Goal: Transaction & Acquisition: Purchase product/service

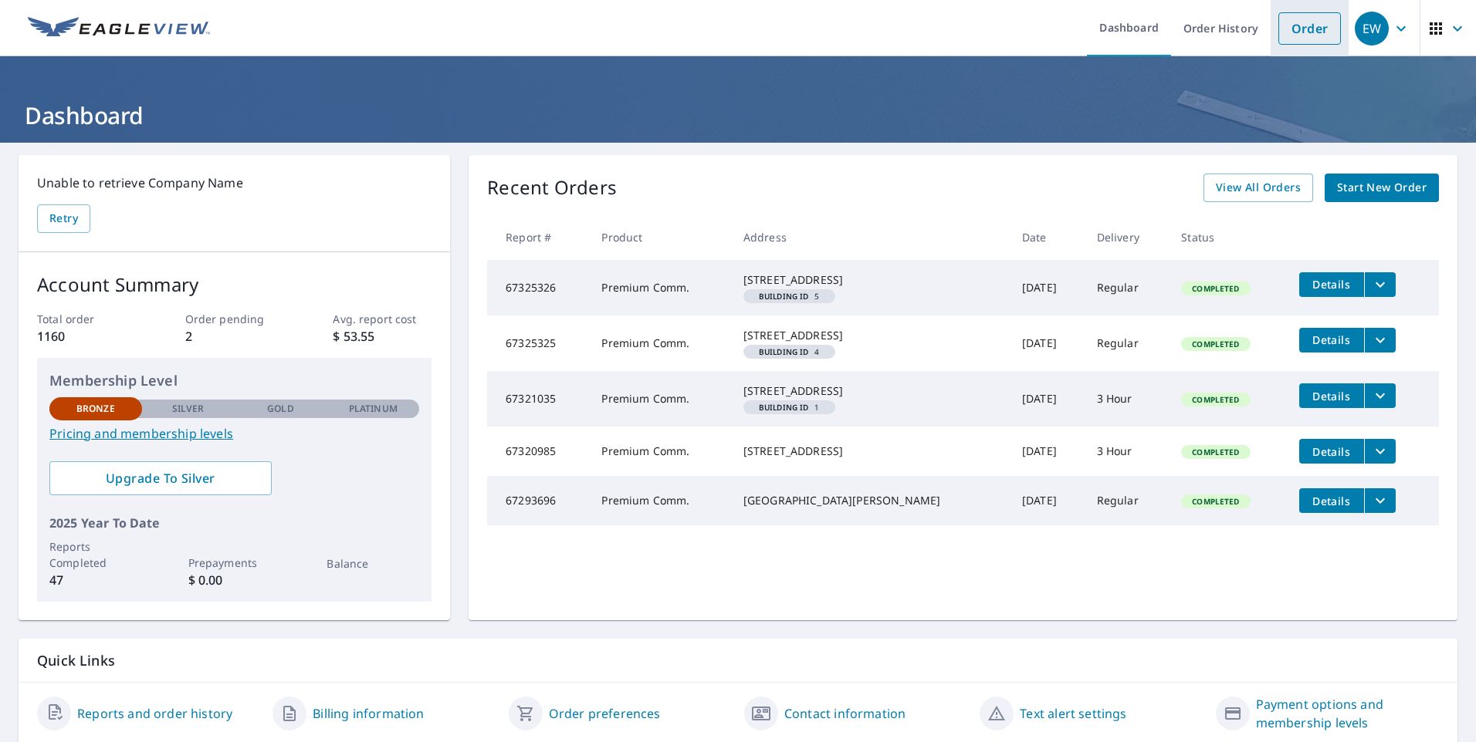
click at [1304, 25] on link "Order" at bounding box center [1309, 28] width 63 height 32
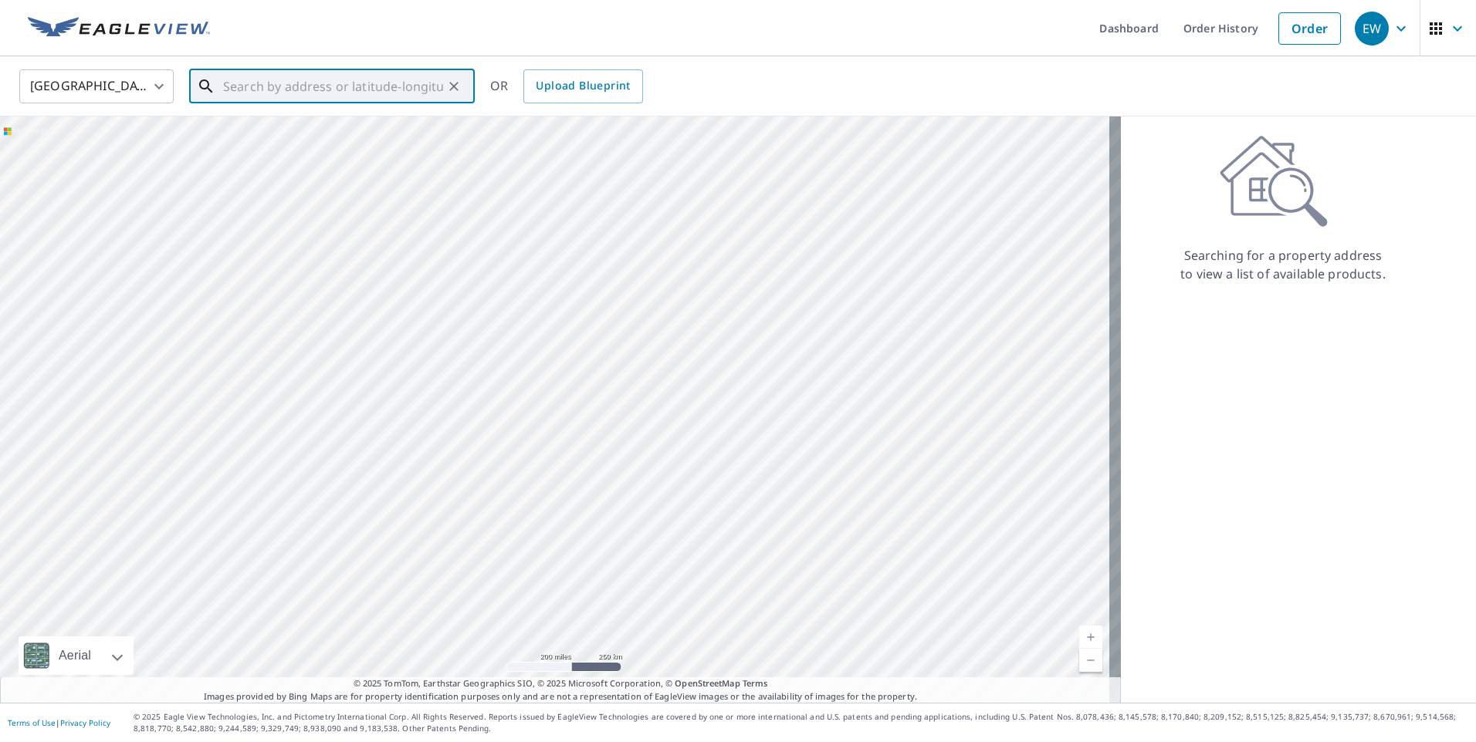
click at [300, 87] on input "text" at bounding box center [333, 86] width 220 height 43
drag, startPoint x: 291, startPoint y: 143, endPoint x: 539, endPoint y: 124, distance: 248.4
click at [294, 143] on p "[GEOGRAPHIC_DATA], [GEOGRAPHIC_DATA] 60098" at bounding box center [341, 155] width 242 height 31
type input "[STREET_ADDRESS][PERSON_NAME]"
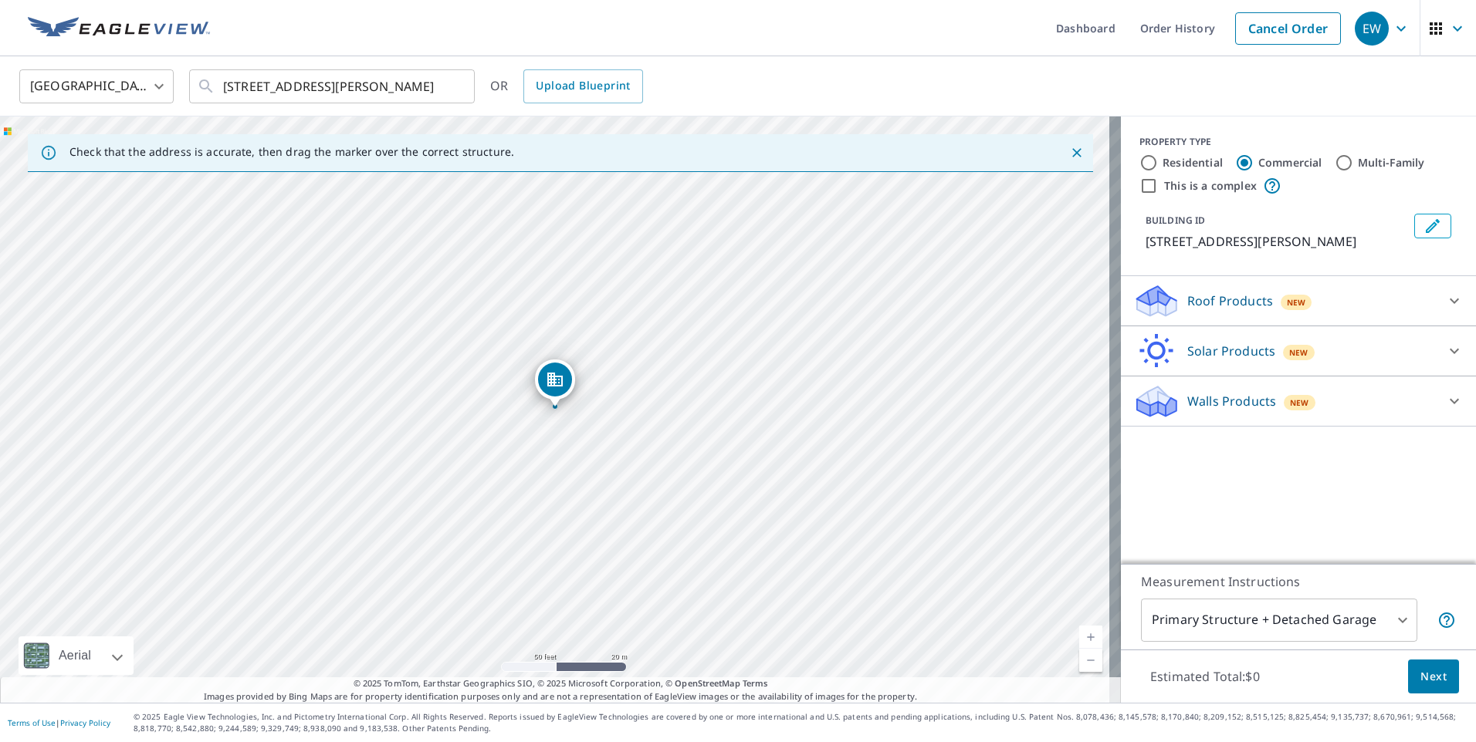
click at [1243, 299] on p "Roof Products" at bounding box center [1230, 301] width 86 height 19
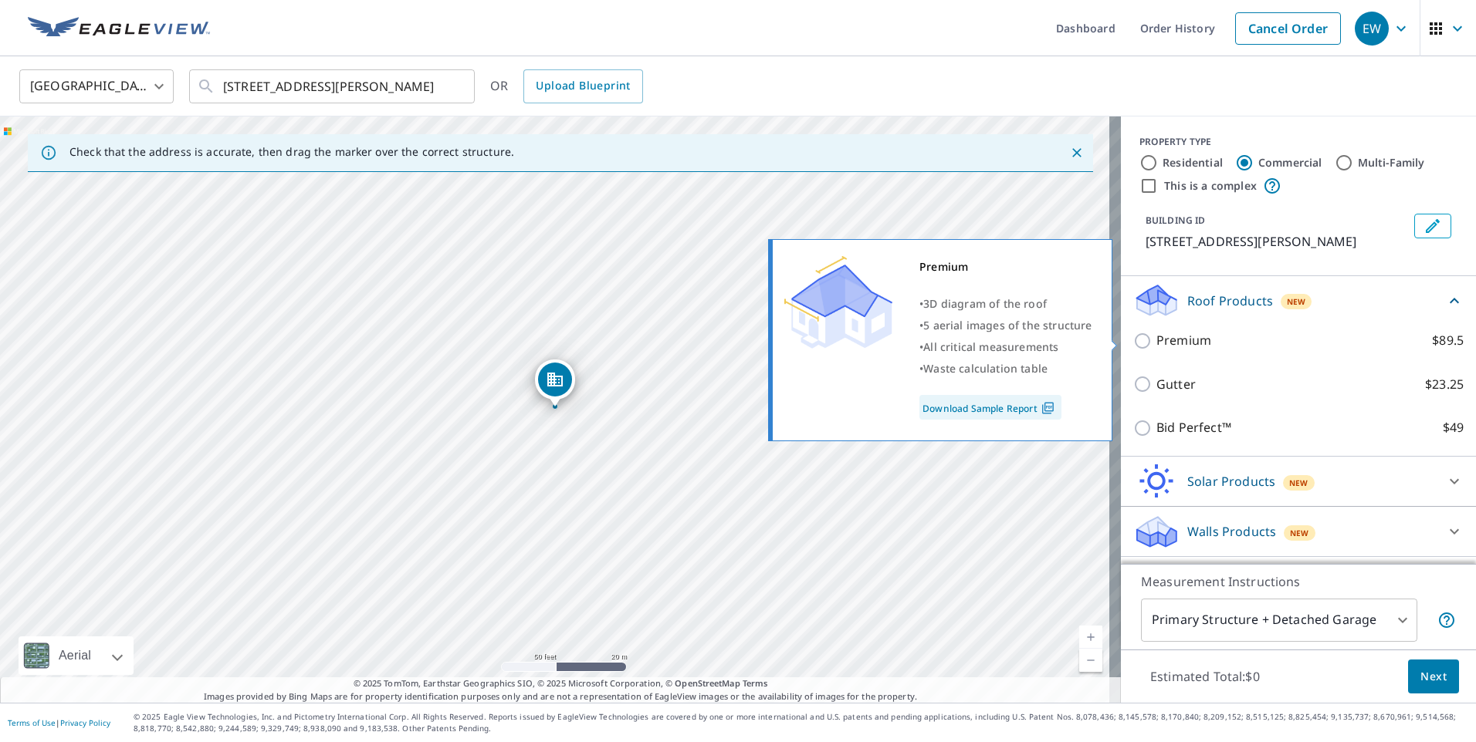
click at [1248, 340] on label "Premium $89.5" at bounding box center [1309, 340] width 307 height 19
click at [1156, 340] on input "Premium $89.5" at bounding box center [1144, 341] width 23 height 19
checkbox input "true"
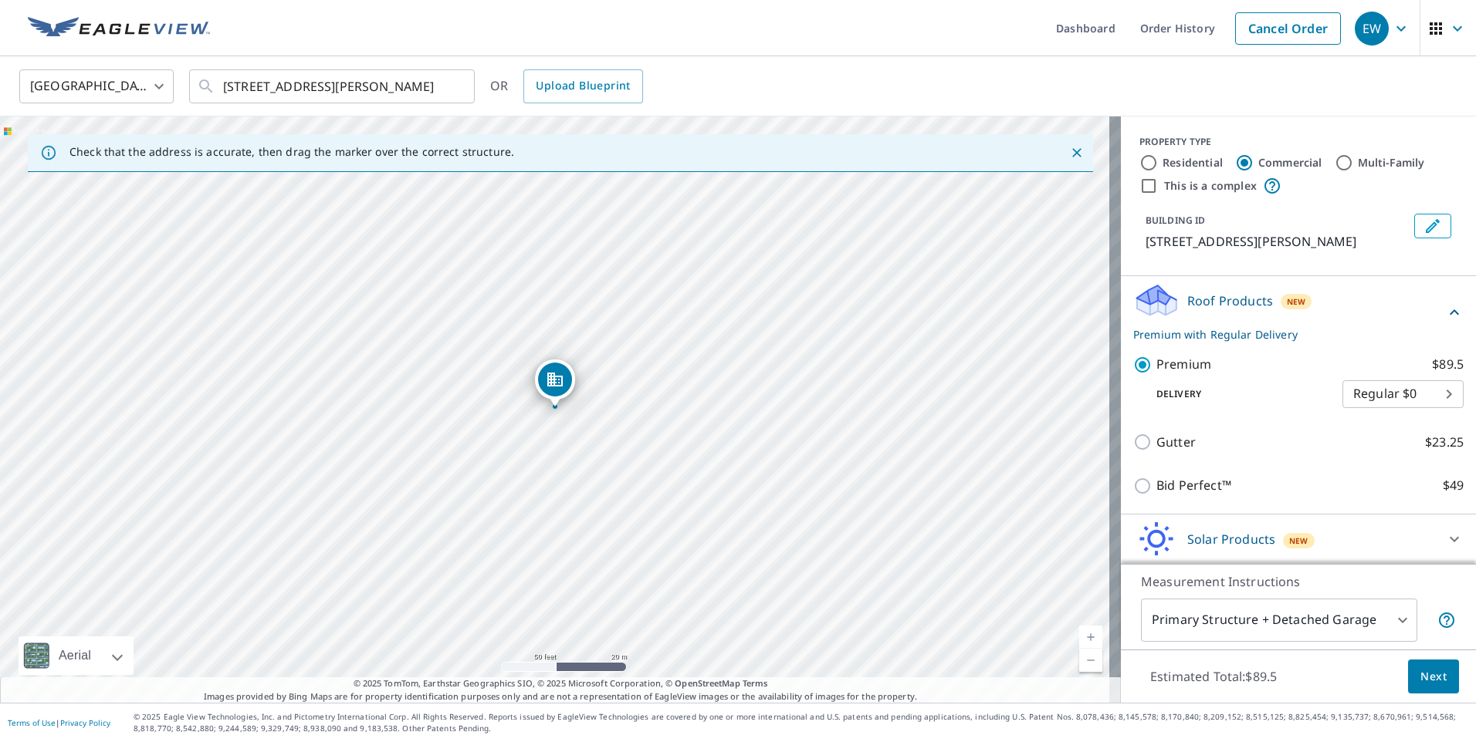
click at [1354, 393] on body "EW EW Dashboard Order History Cancel Order EW [GEOGRAPHIC_DATA] [GEOGRAPHIC_DAT…" at bounding box center [738, 371] width 1476 height 742
click at [1351, 393] on li "Regular $0" at bounding box center [1379, 394] width 121 height 28
click at [1141, 157] on input "Residential" at bounding box center [1148, 163] width 19 height 19
radio input "true"
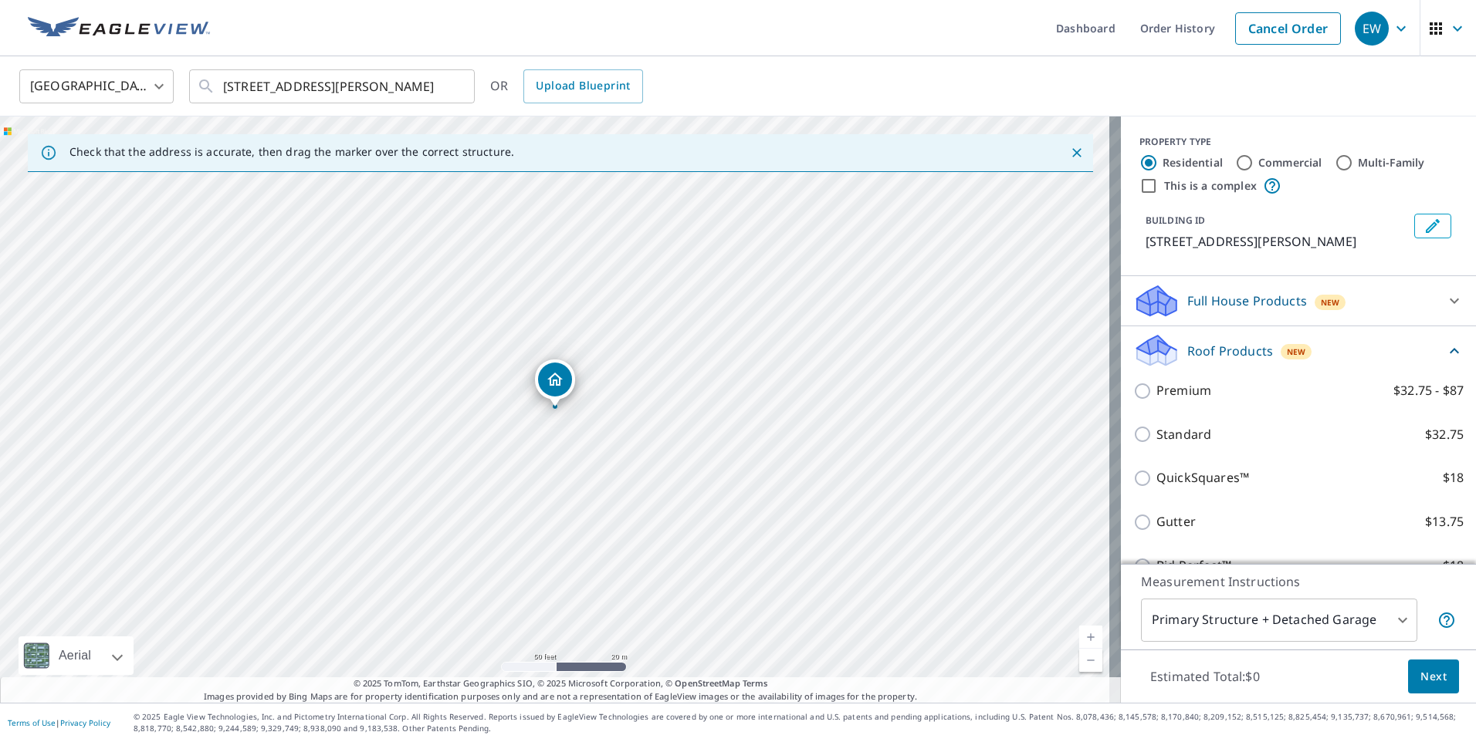
click at [1242, 348] on p "Roof Products" at bounding box center [1230, 351] width 86 height 19
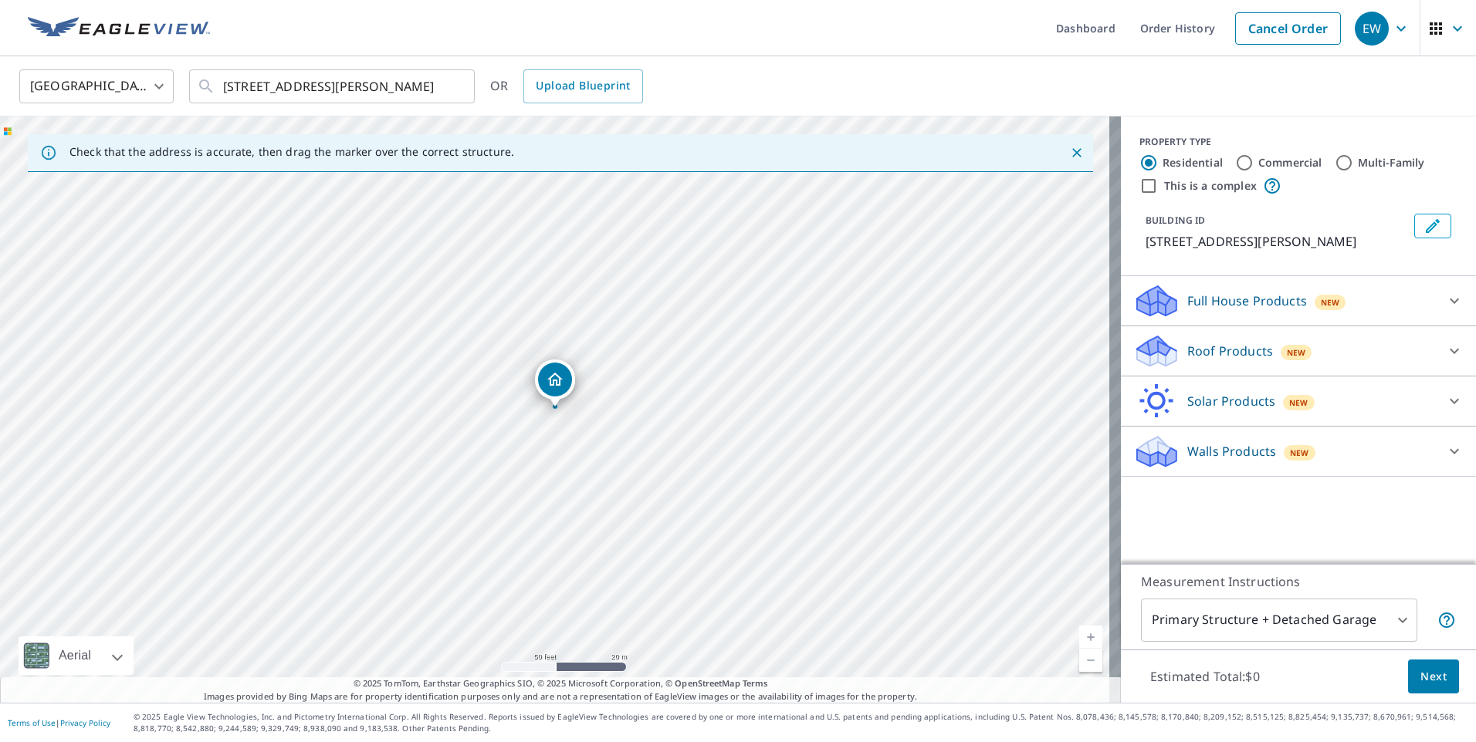
click at [1242, 348] on p "Roof Products" at bounding box center [1230, 351] width 86 height 19
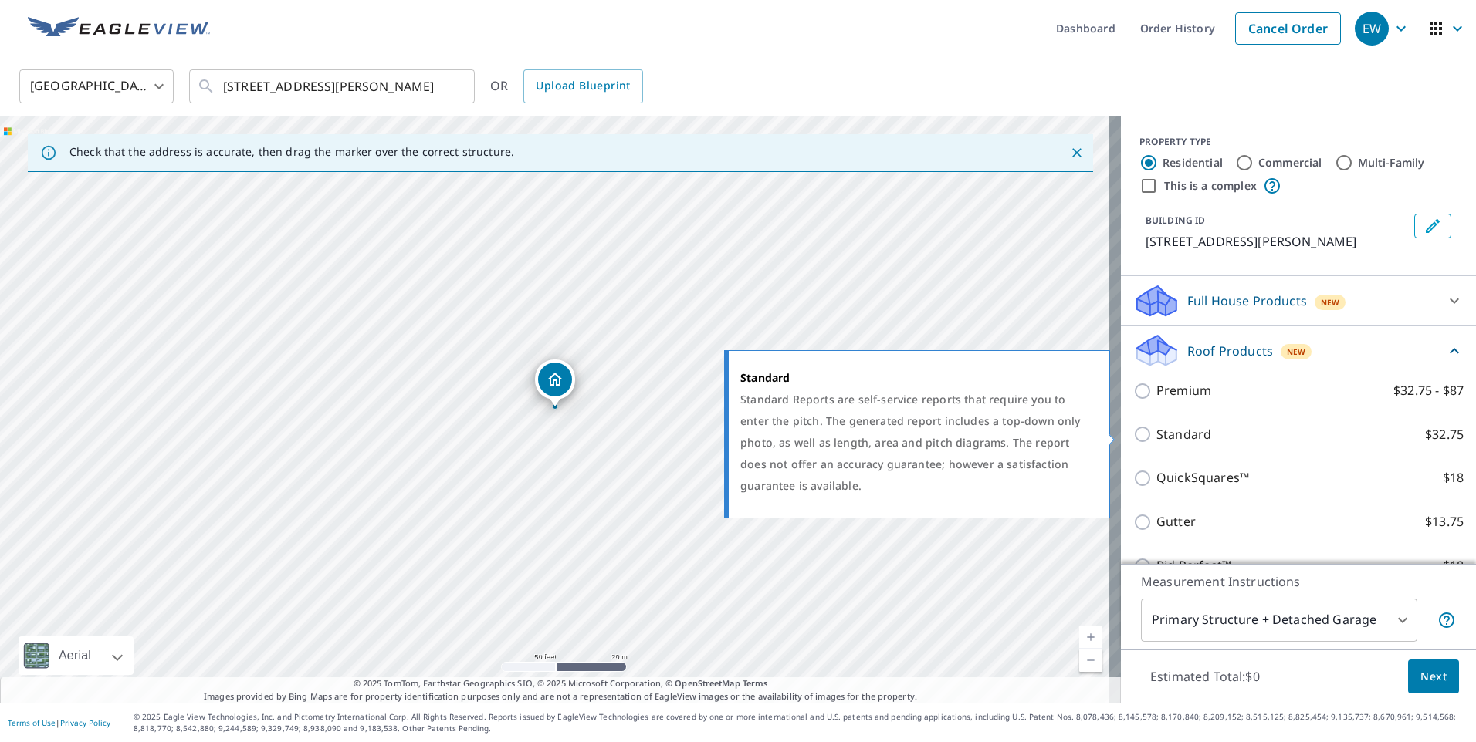
click at [1275, 438] on label "Standard $32.75" at bounding box center [1309, 434] width 307 height 19
click at [1156, 438] on input "Standard $32.75" at bounding box center [1144, 434] width 23 height 19
checkbox input "true"
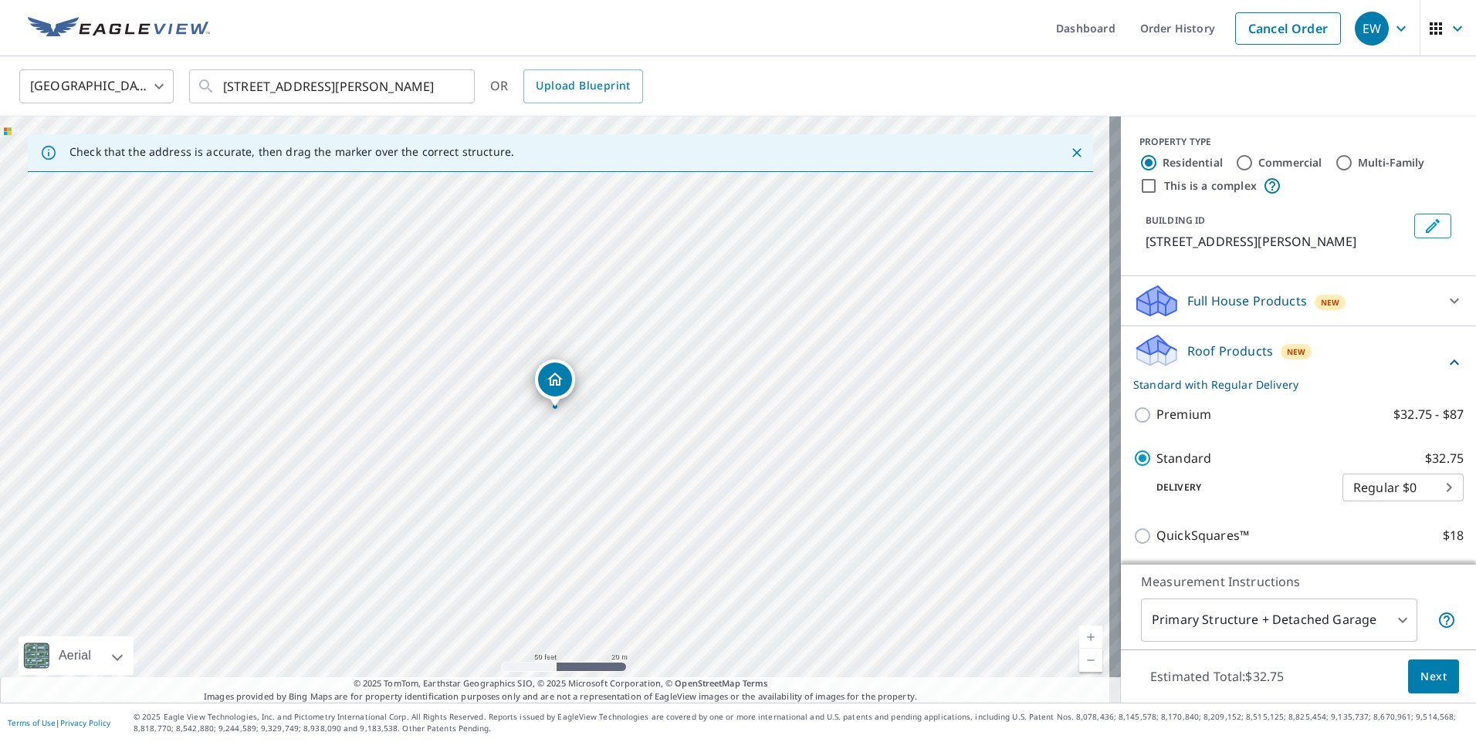
click at [1420, 683] on span "Next" at bounding box center [1433, 677] width 26 height 19
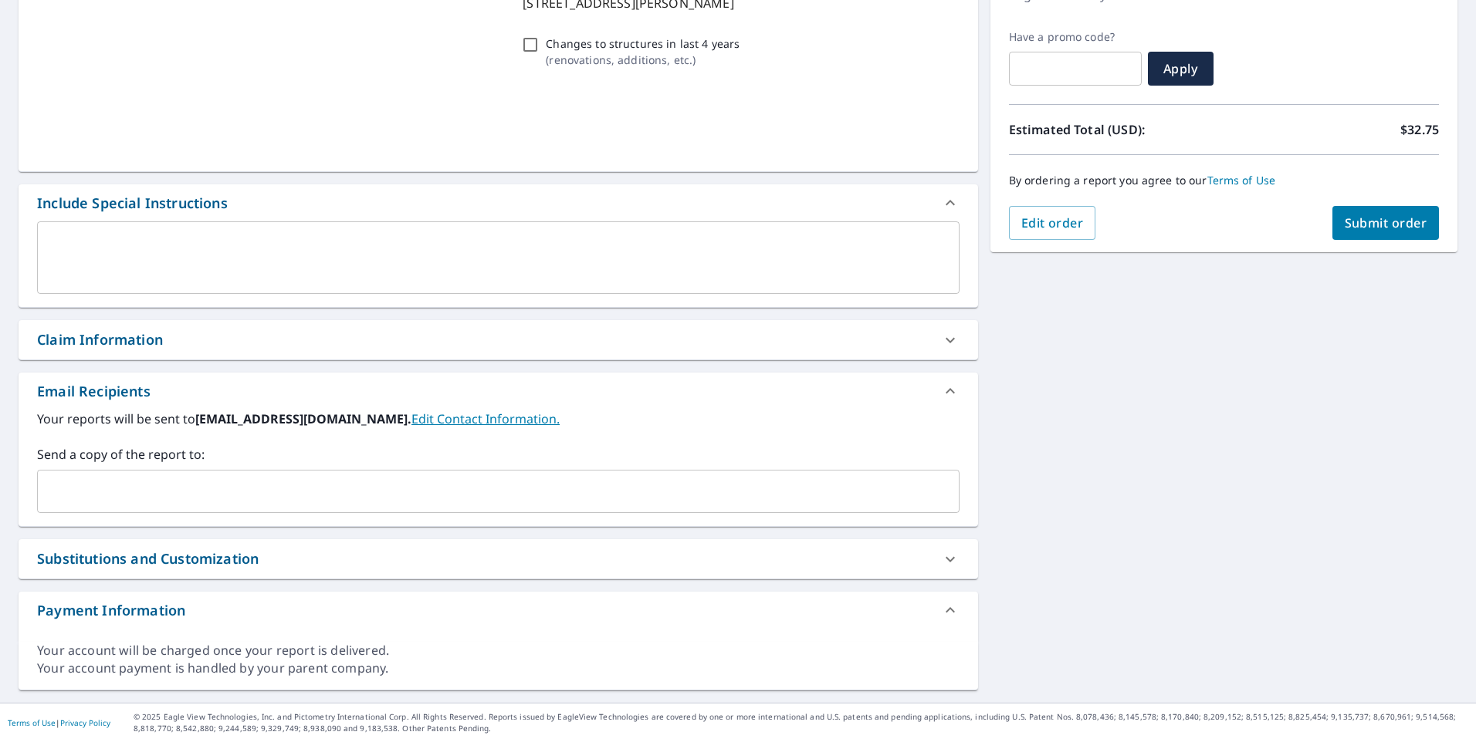
scroll to position [240, 0]
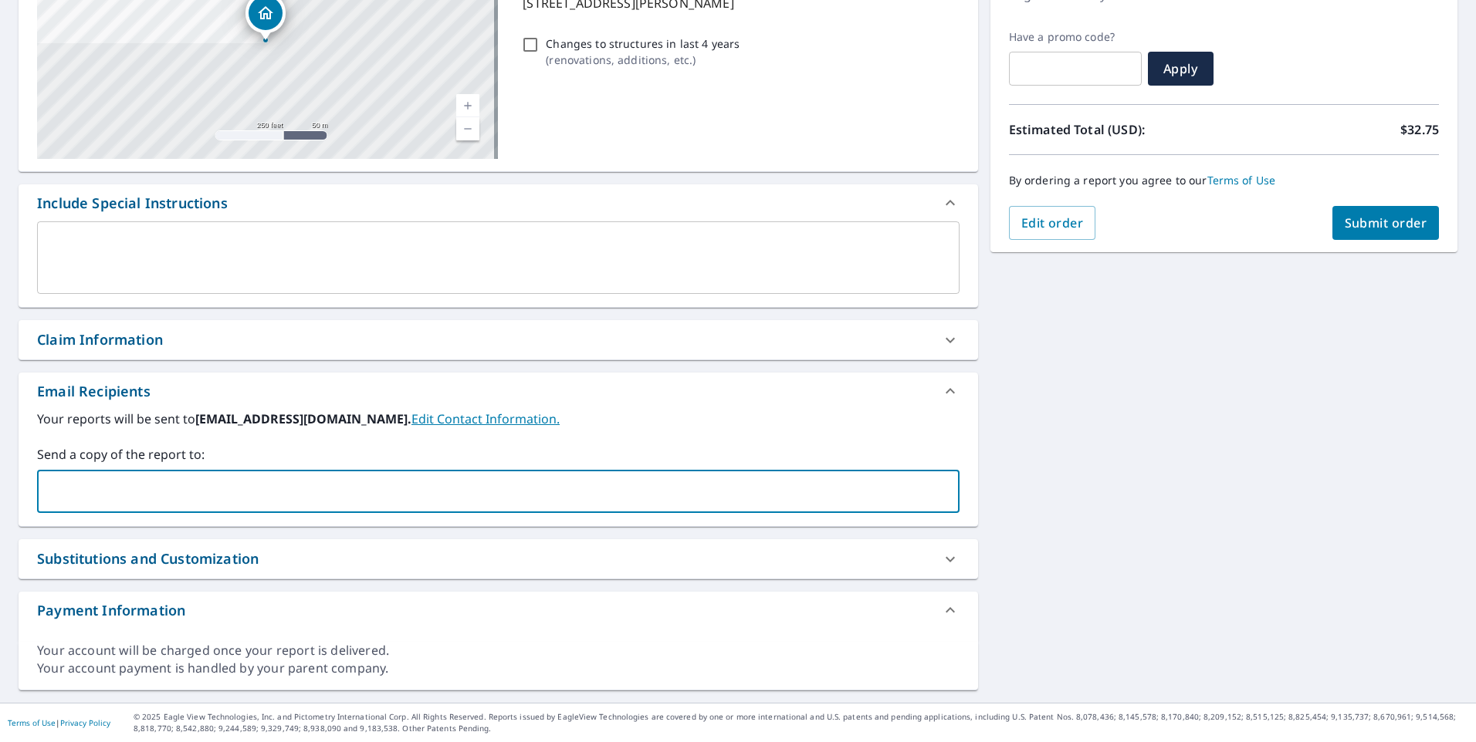
click at [142, 495] on input "text" at bounding box center [486, 491] width 885 height 29
type input "[EMAIL_ADDRESS][DOMAIN_NAME]"
click at [1372, 228] on span "Submit order" at bounding box center [1385, 223] width 83 height 17
checkbox input "true"
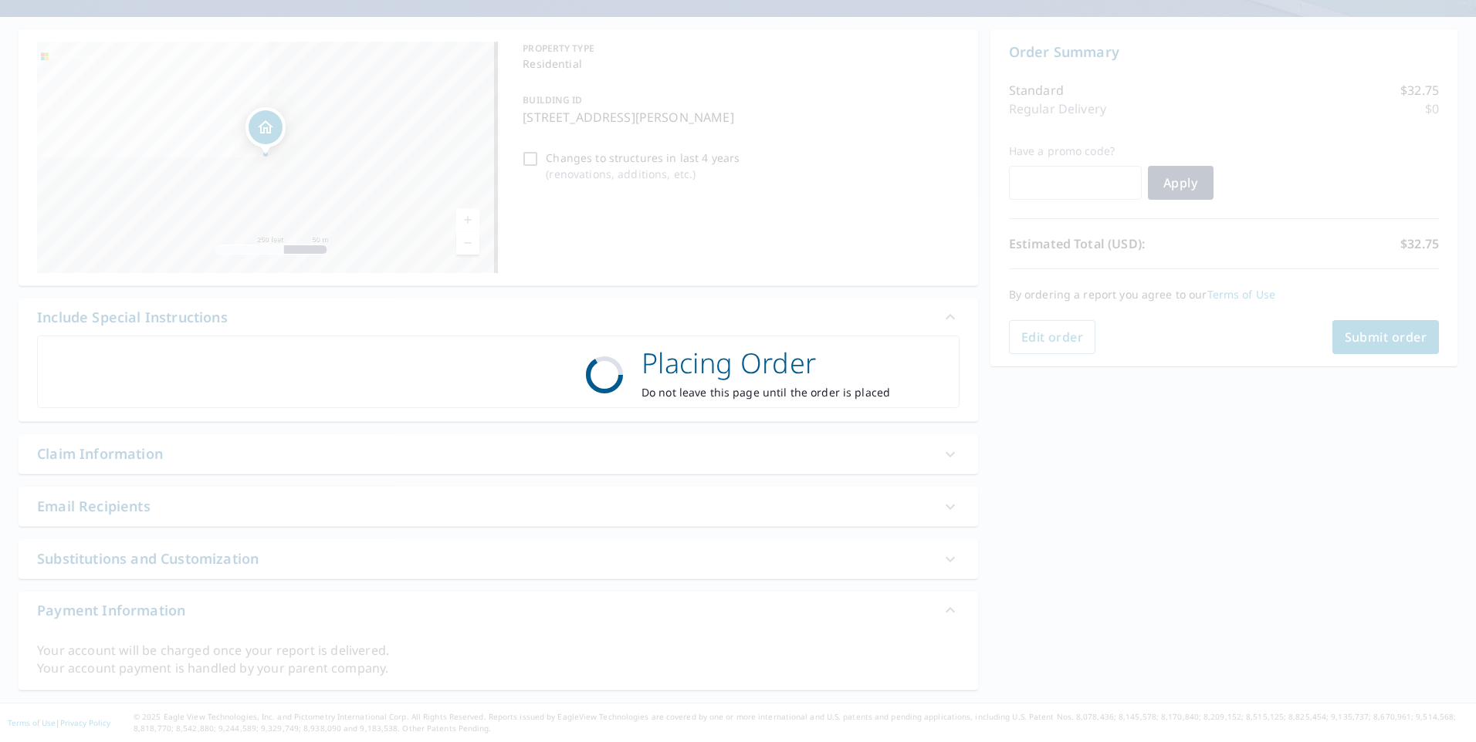
scroll to position [126, 0]
